Goal: Task Accomplishment & Management: Use online tool/utility

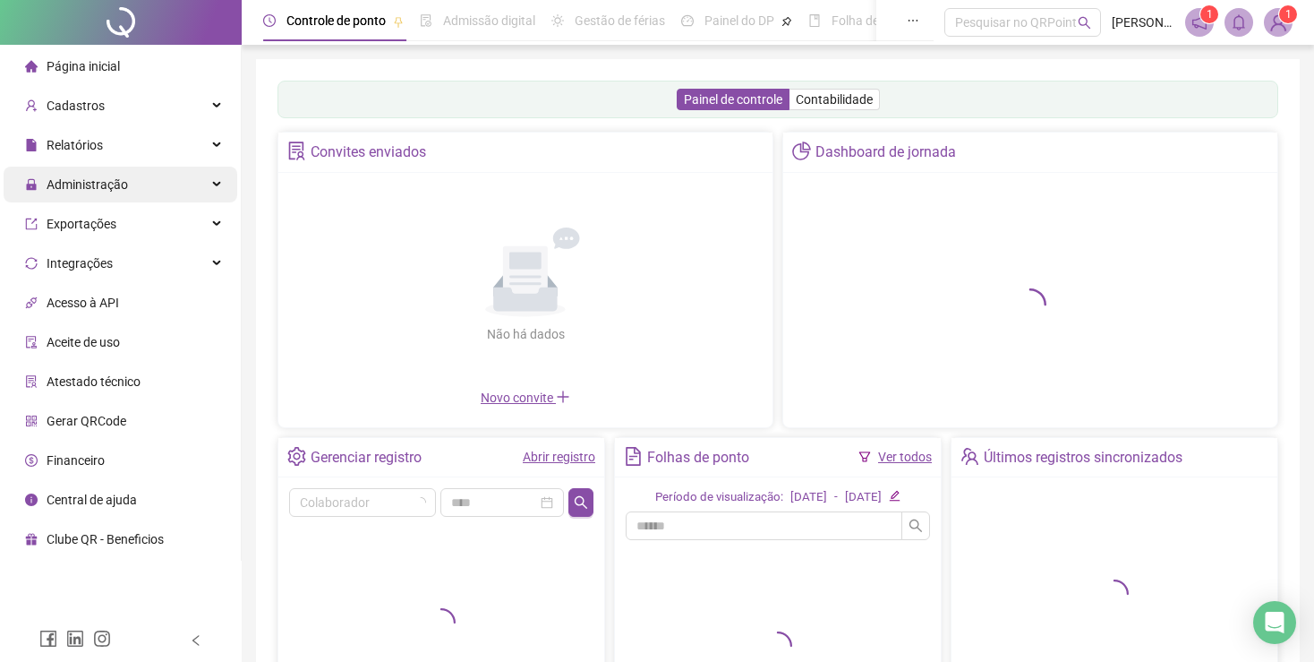
click at [58, 179] on span "Administração" at bounding box center [87, 184] width 81 height 14
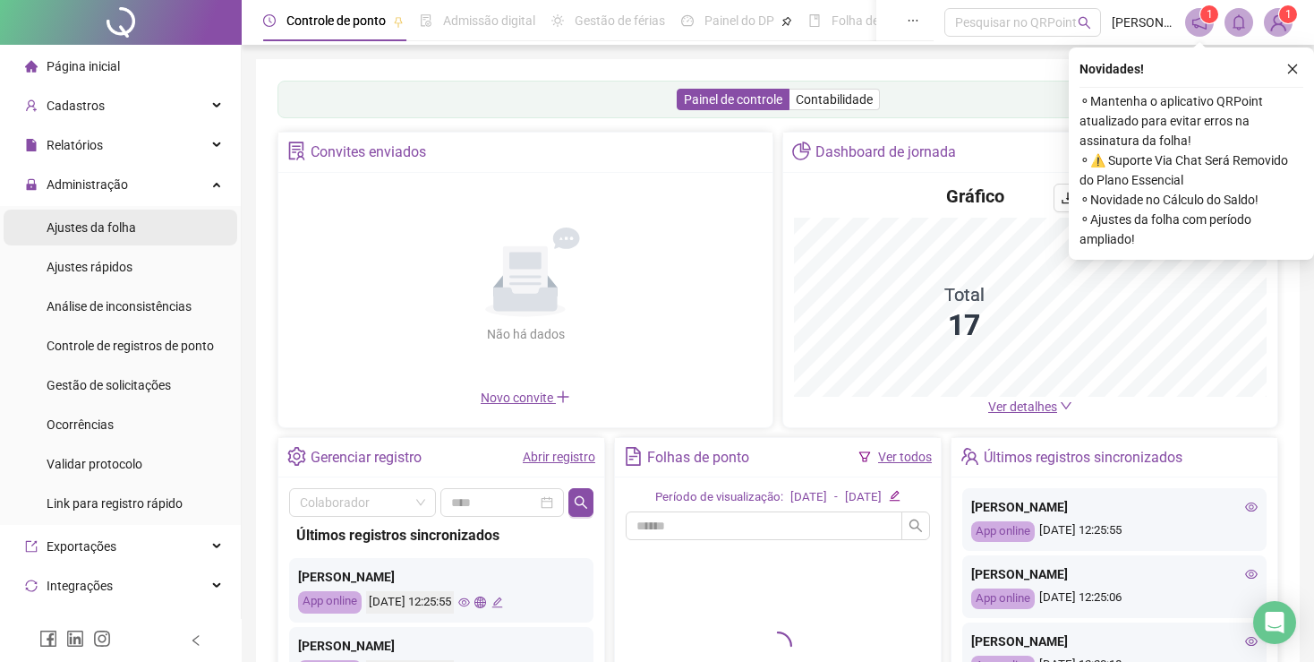
click at [88, 224] on span "Ajustes da folha" at bounding box center [92, 227] width 90 height 14
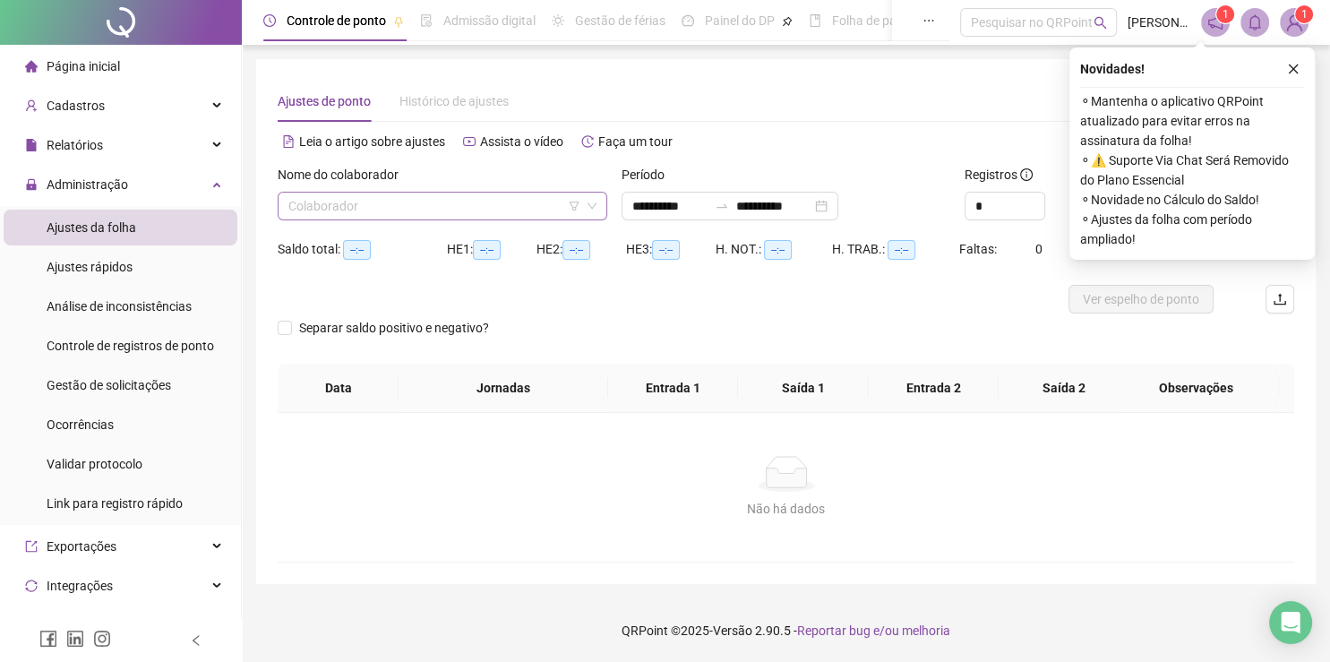
click at [516, 214] on input "search" at bounding box center [434, 206] width 292 height 27
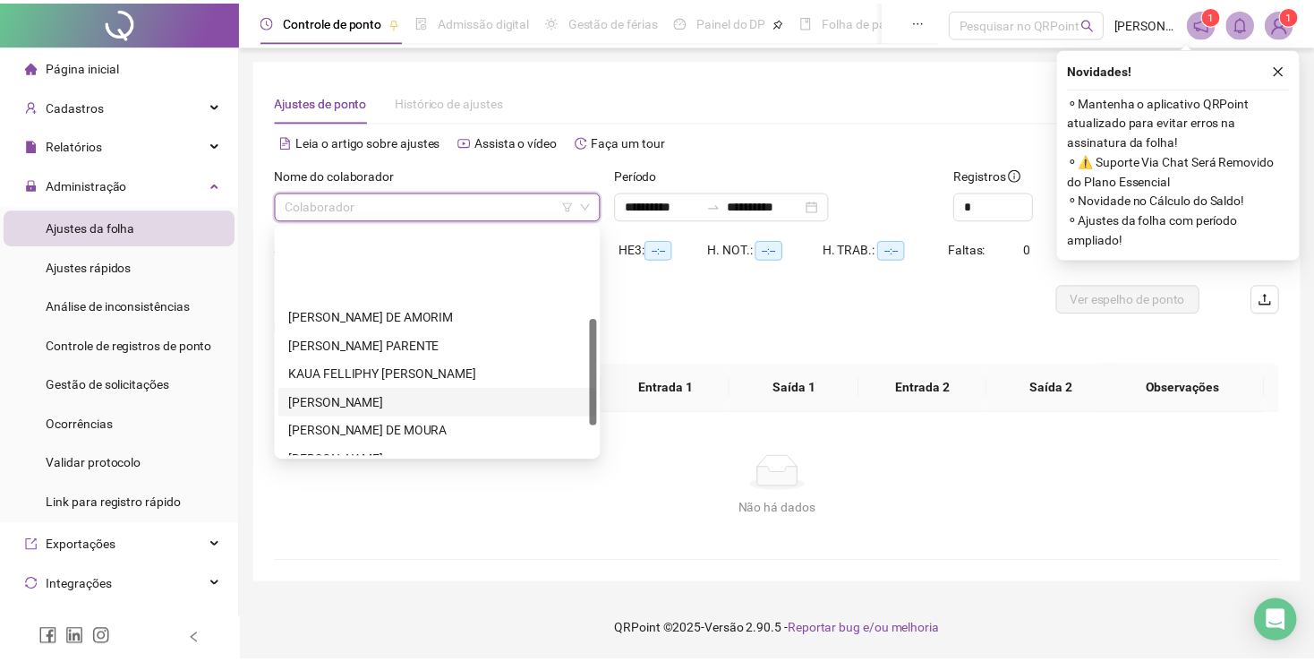
scroll to position [258, 0]
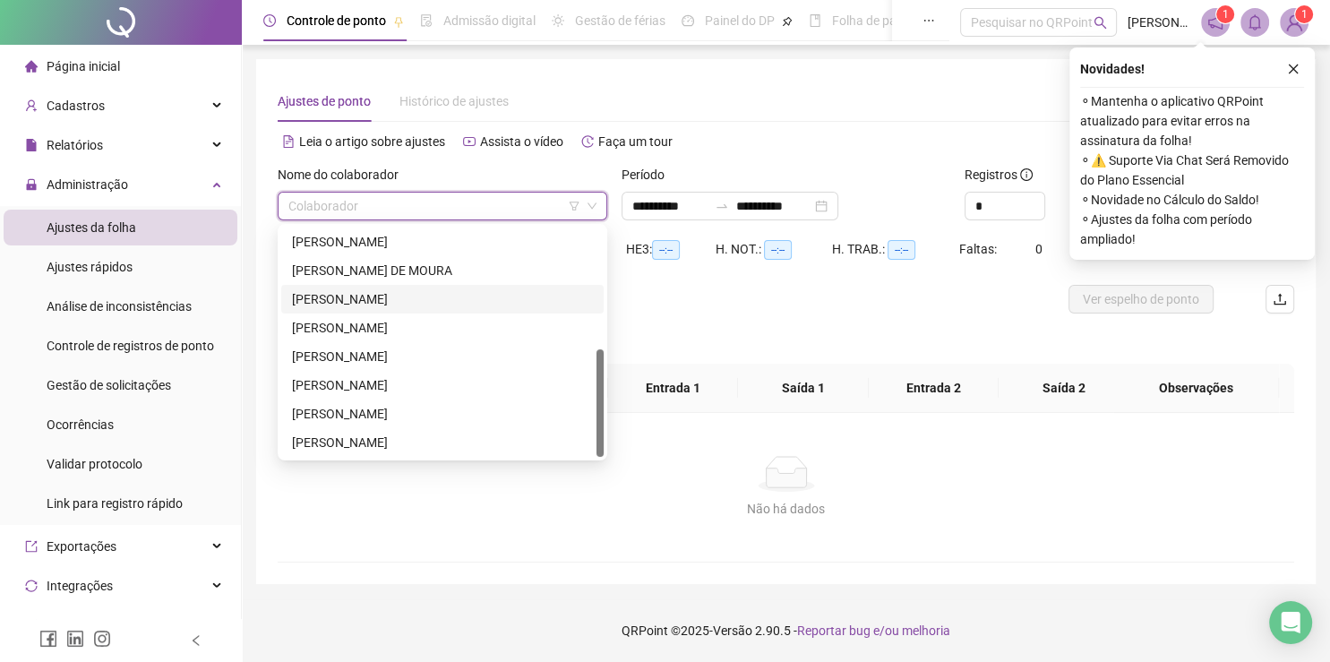
click at [410, 297] on div "[PERSON_NAME]" at bounding box center [442, 299] width 301 height 20
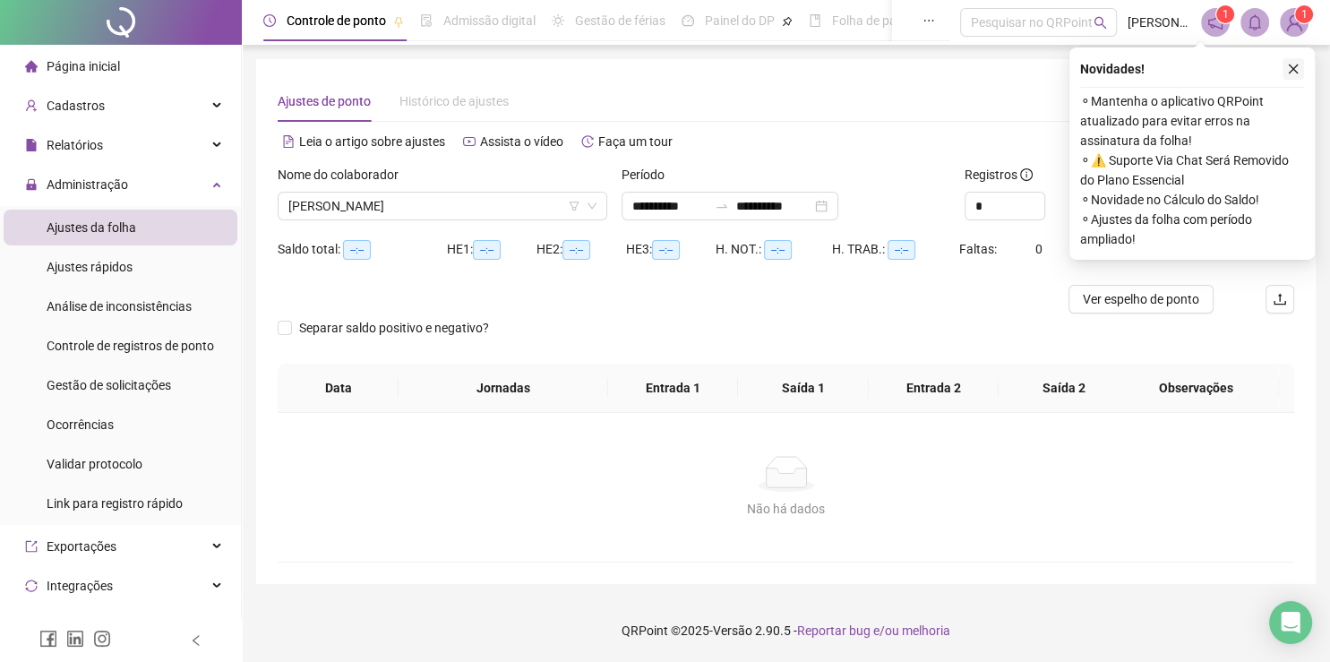
click at [1292, 70] on icon "close" at bounding box center [1294, 69] width 10 height 10
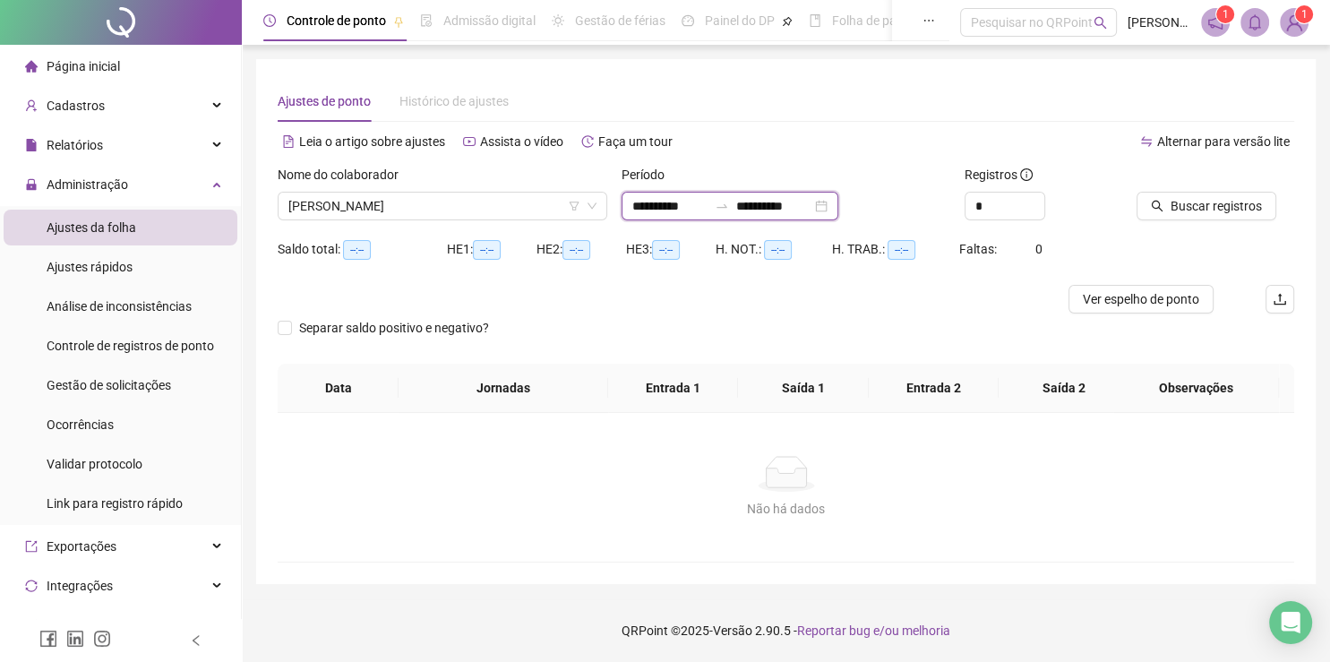
click at [755, 202] on input "**********" at bounding box center [773, 206] width 75 height 20
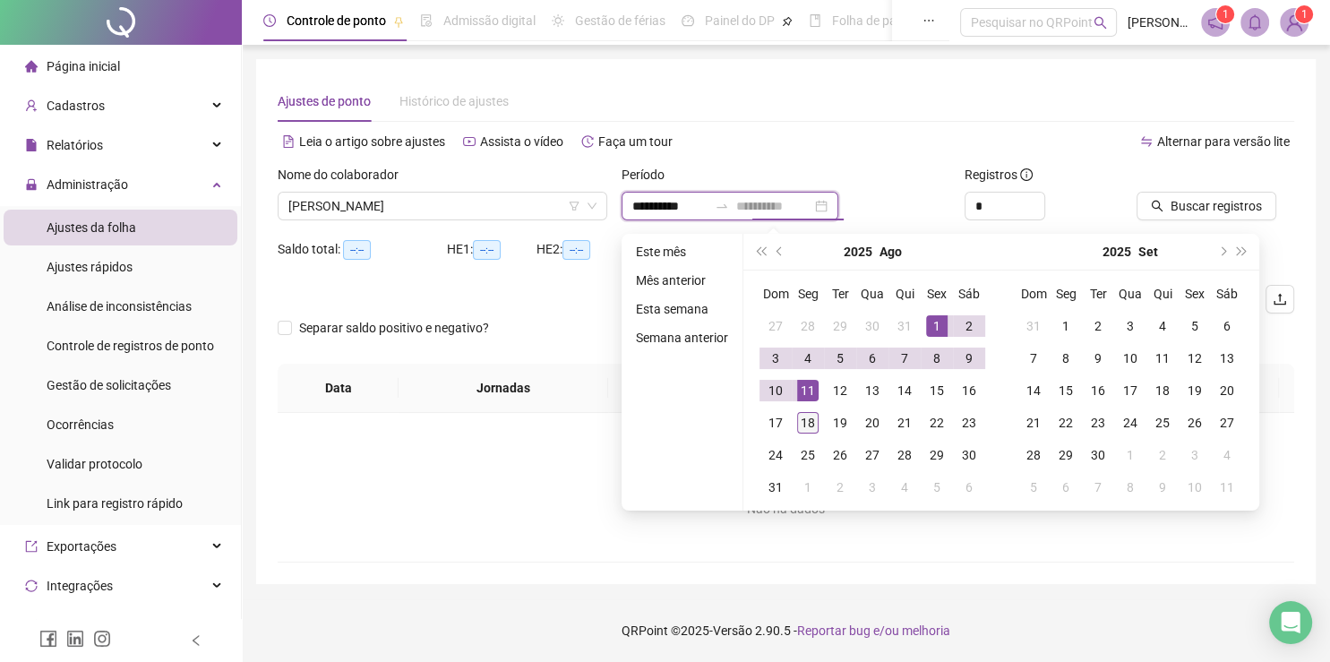
type input "**********"
click at [801, 424] on div "18" at bounding box center [807, 422] width 21 height 21
type input "**********"
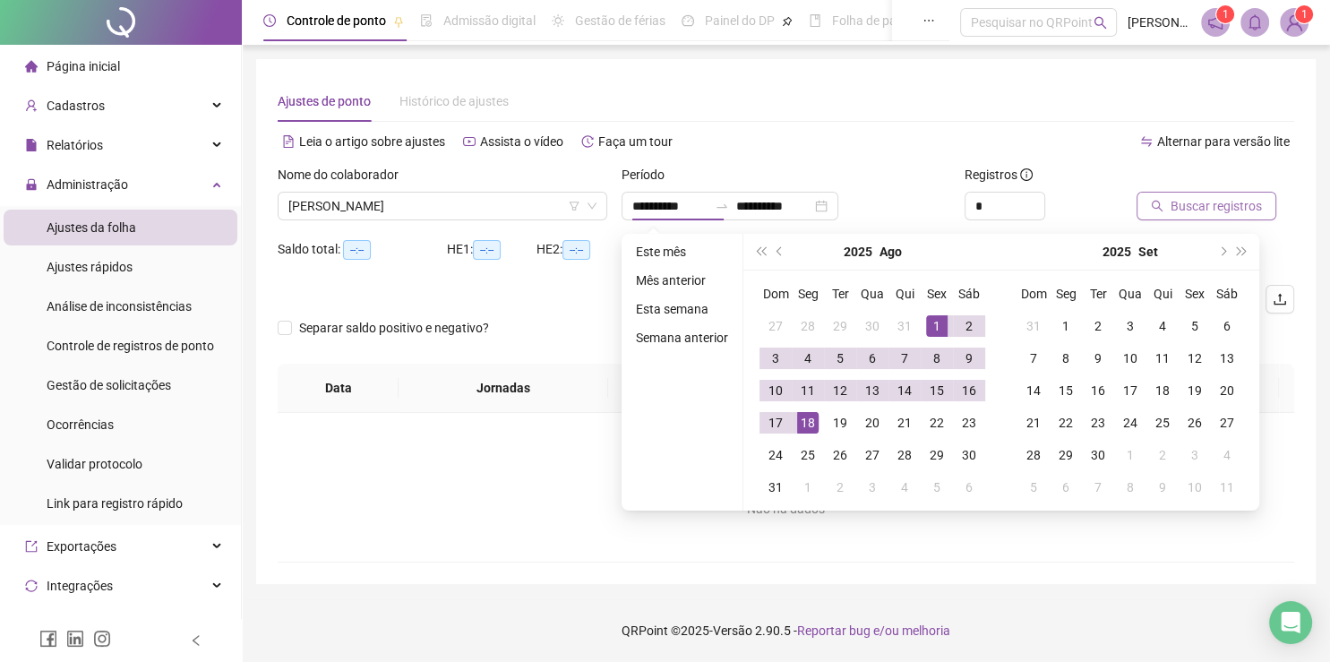
click at [1169, 198] on button "Buscar registros" at bounding box center [1206, 206] width 140 height 29
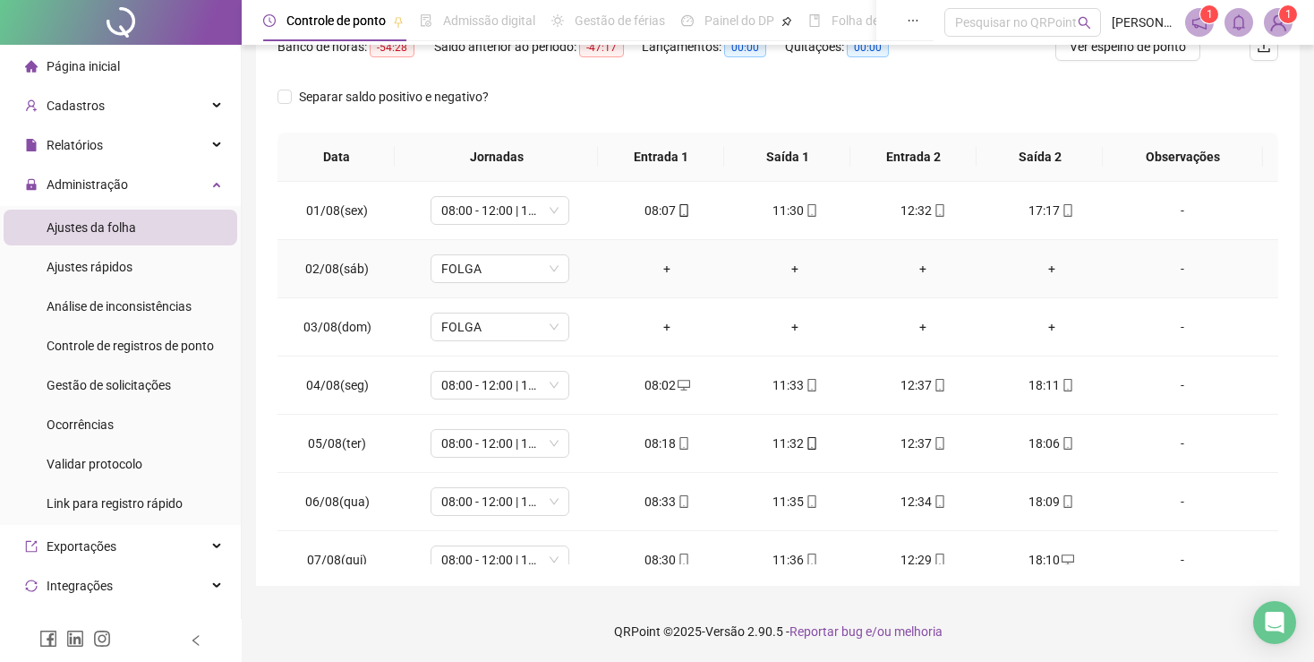
scroll to position [0, 0]
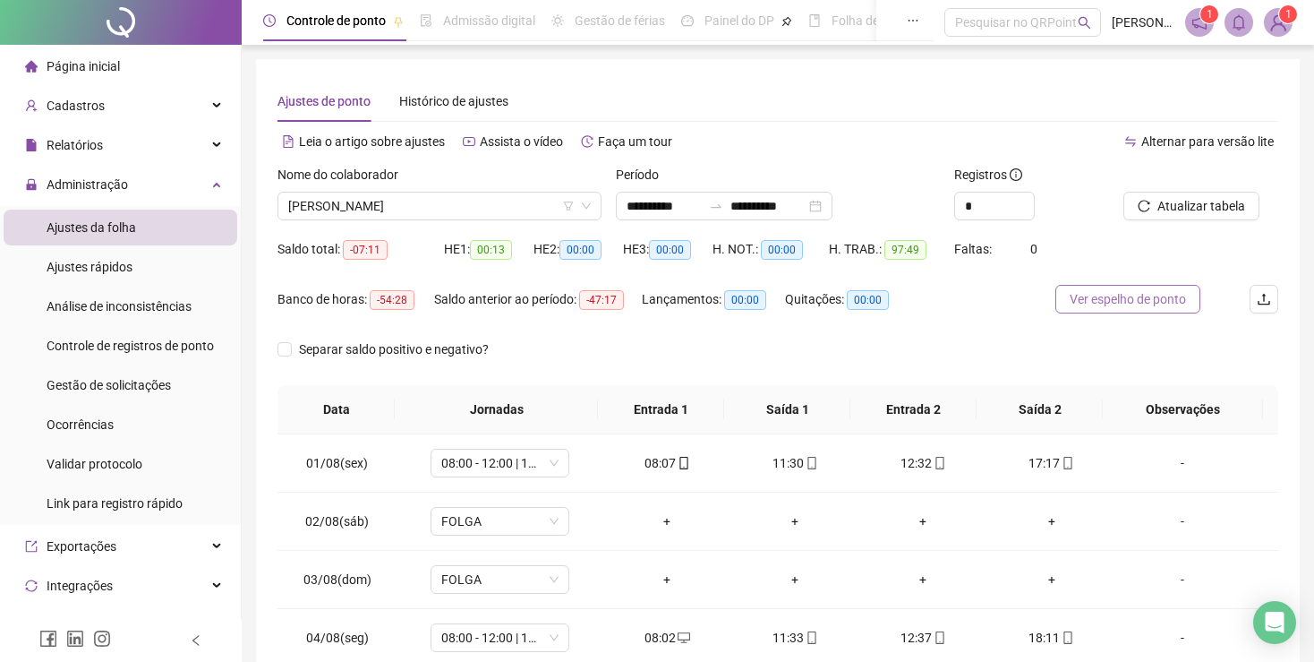
drag, startPoint x: 1120, startPoint y: 296, endPoint x: 1083, endPoint y: 311, distance: 39.4
click at [1116, 296] on span "Ver espelho de ponto" at bounding box center [1128, 299] width 116 height 20
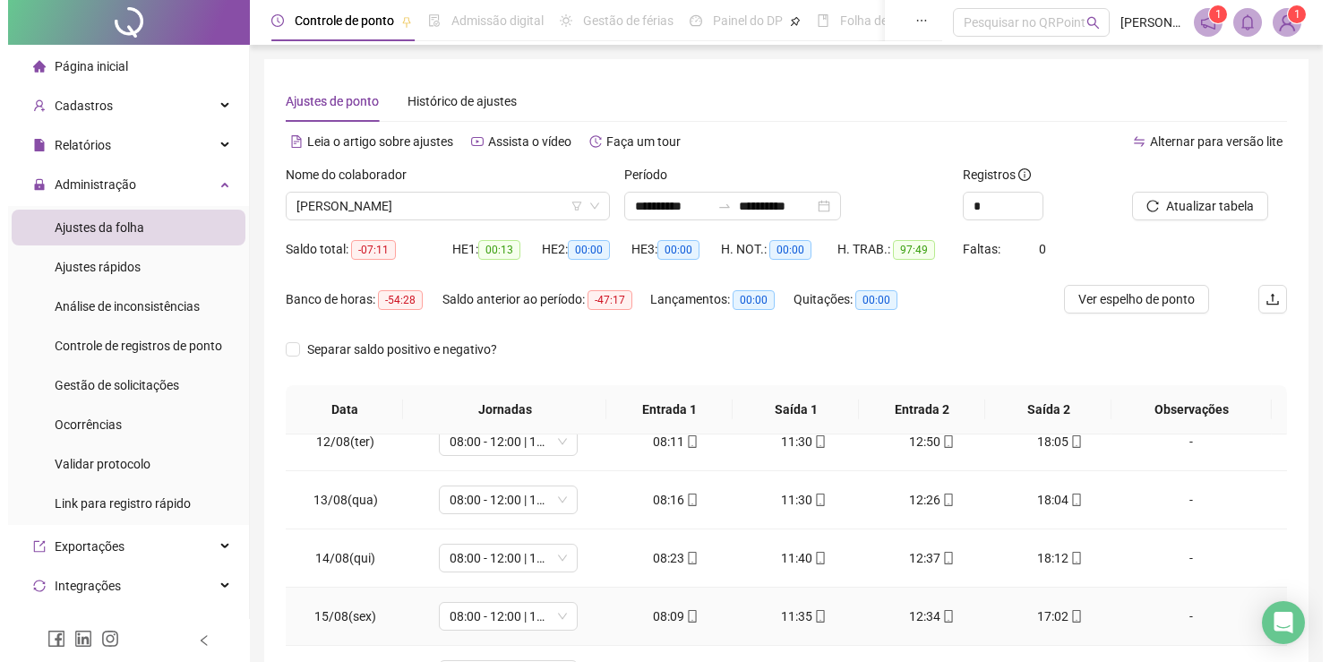
scroll to position [253, 0]
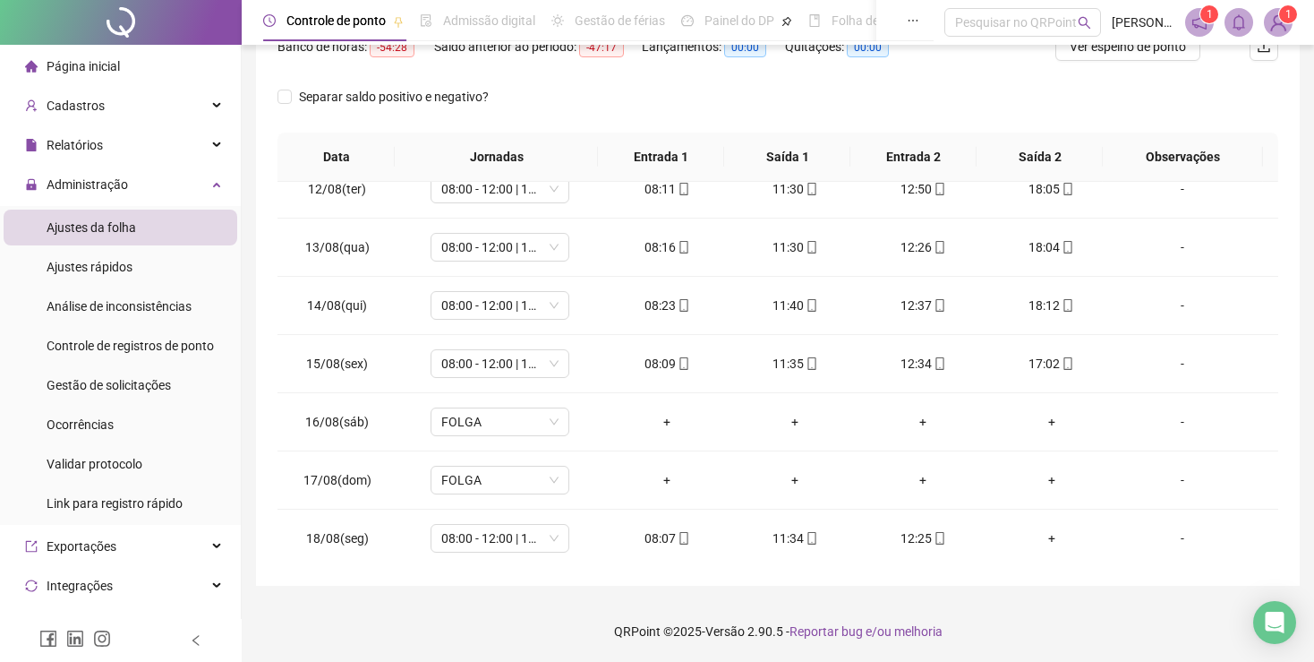
click at [1280, 22] on img at bounding box center [1278, 22] width 27 height 27
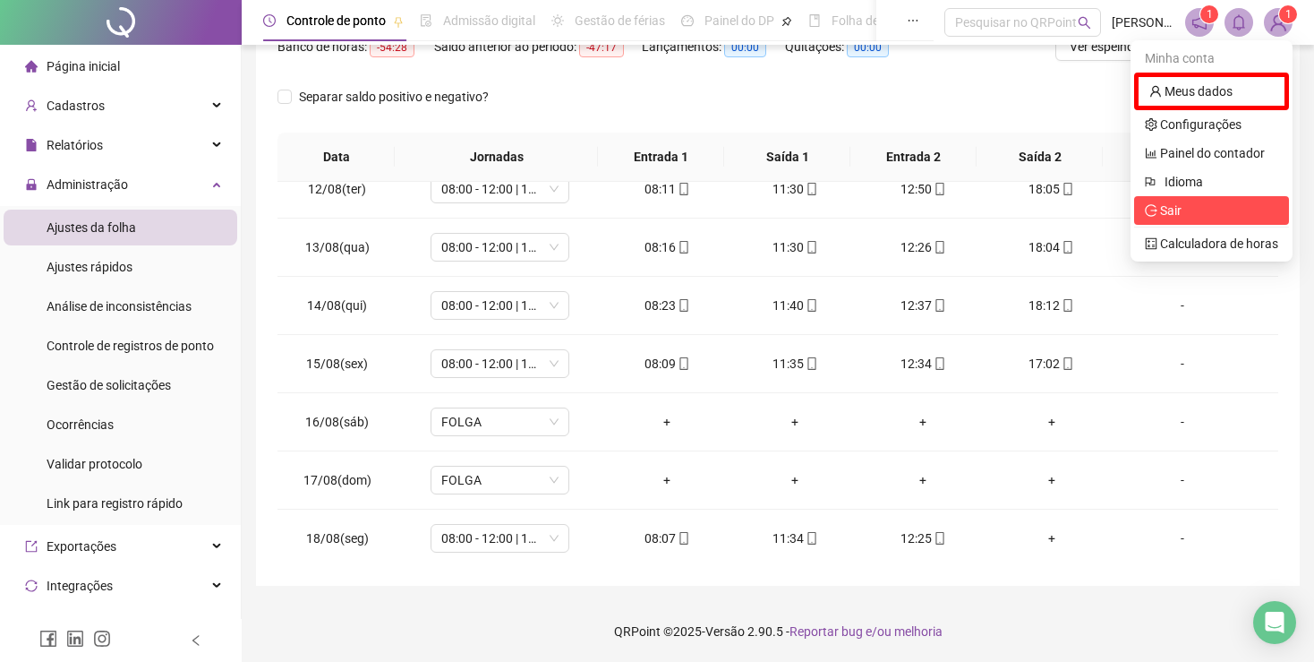
click at [1174, 207] on span "Sair" at bounding box center [1170, 210] width 21 height 14
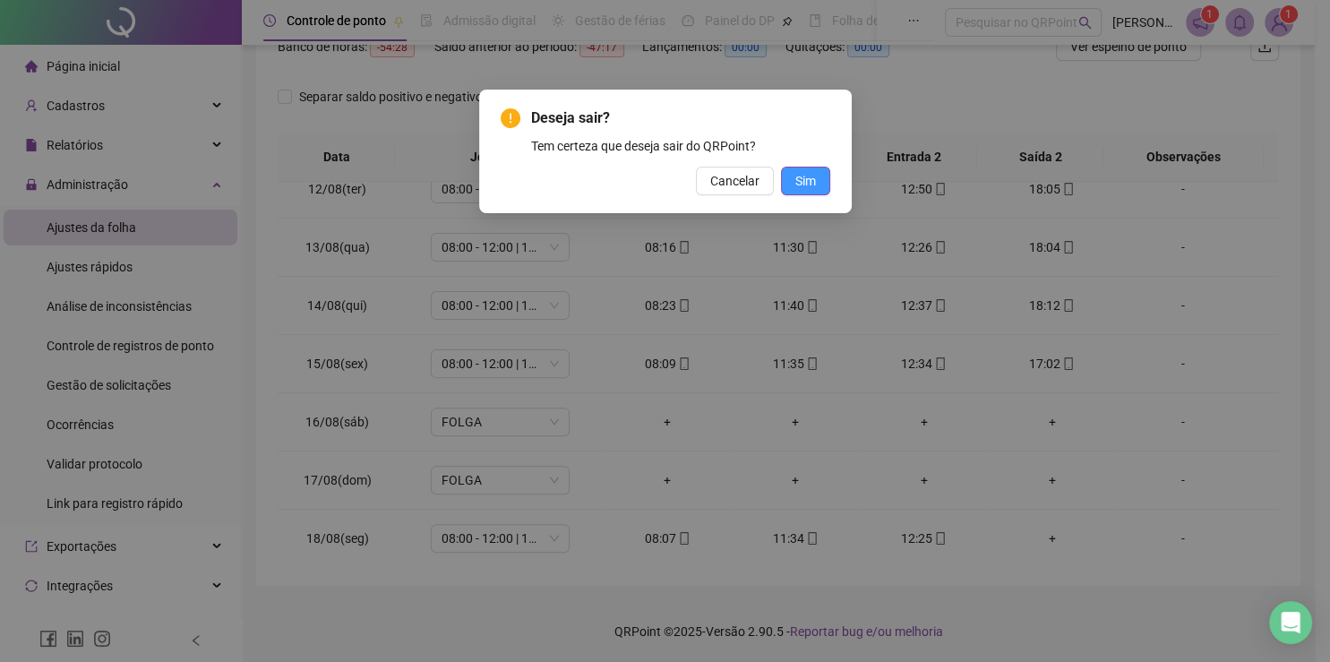
click at [808, 180] on span "Sim" at bounding box center [805, 181] width 21 height 20
